Goal: Information Seeking & Learning: Learn about a topic

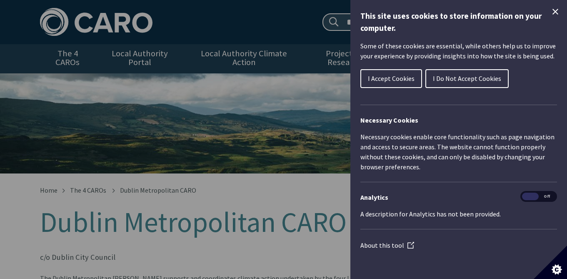
click at [556, 10] on icon "Close Cookie Control" at bounding box center [555, 12] width 6 height 6
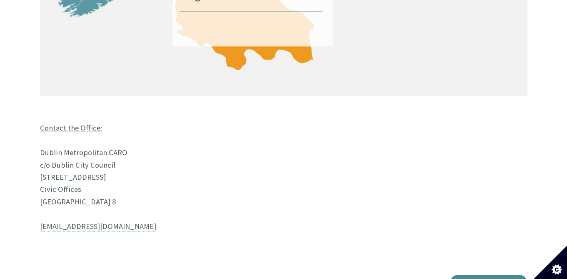
scroll to position [711, 0]
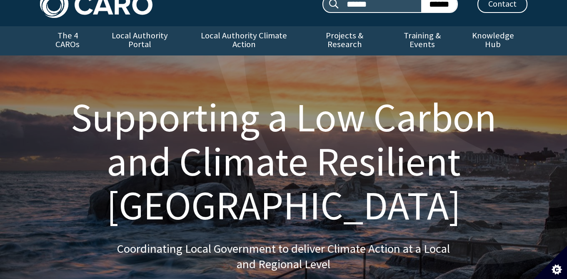
scroll to position [2, 0]
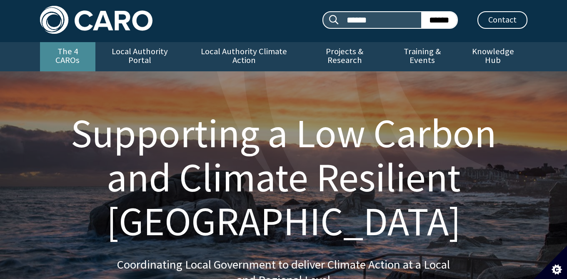
click at [70, 52] on link "The 4 CAROs" at bounding box center [67, 56] width 55 height 29
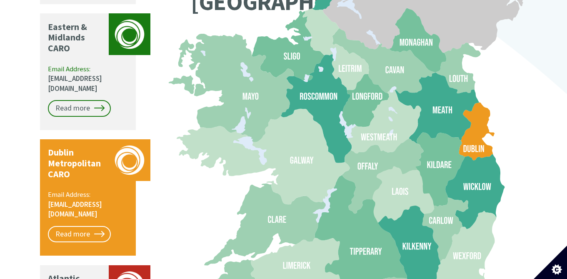
scroll to position [816, 0]
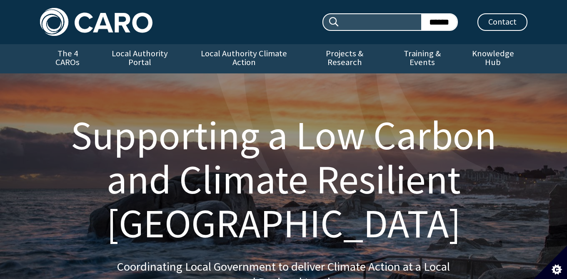
scroll to position [2, 0]
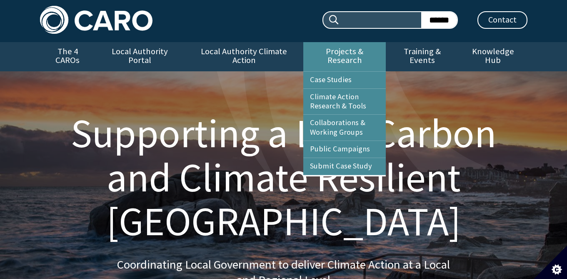
click at [331, 51] on link "Projects & Research" at bounding box center [344, 56] width 82 height 29
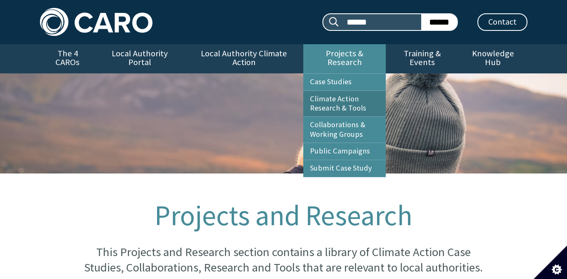
click at [333, 94] on link "Climate Action Research & Tools" at bounding box center [344, 104] width 82 height 26
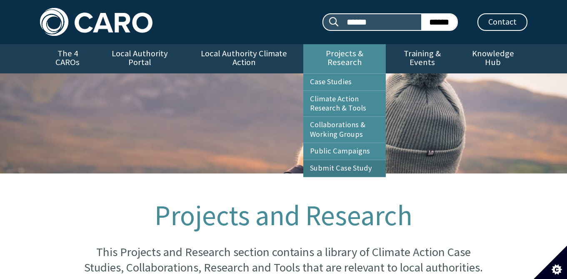
click at [339, 160] on link "Submit Case Study" at bounding box center [344, 168] width 82 height 17
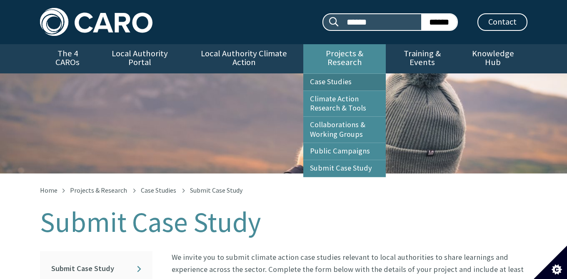
click at [329, 76] on link "Case Studies" at bounding box center [344, 82] width 82 height 17
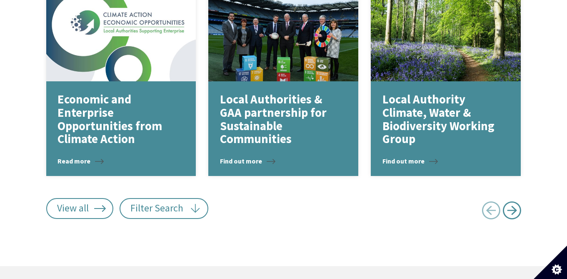
scroll to position [1173, 0]
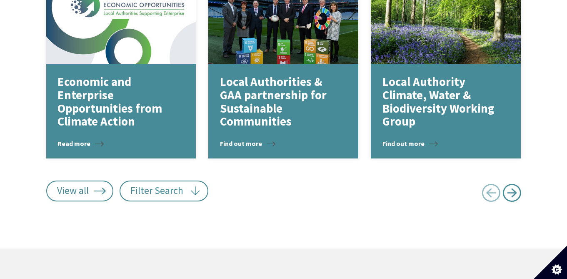
click at [512, 183] on span "Next page" at bounding box center [511, 192] width 19 height 19
type input "******"
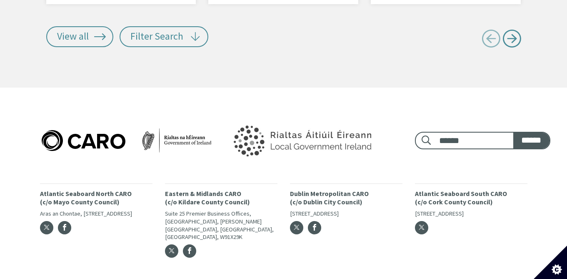
scroll to position [1781, 0]
